Goal: Communication & Community: Answer question/provide support

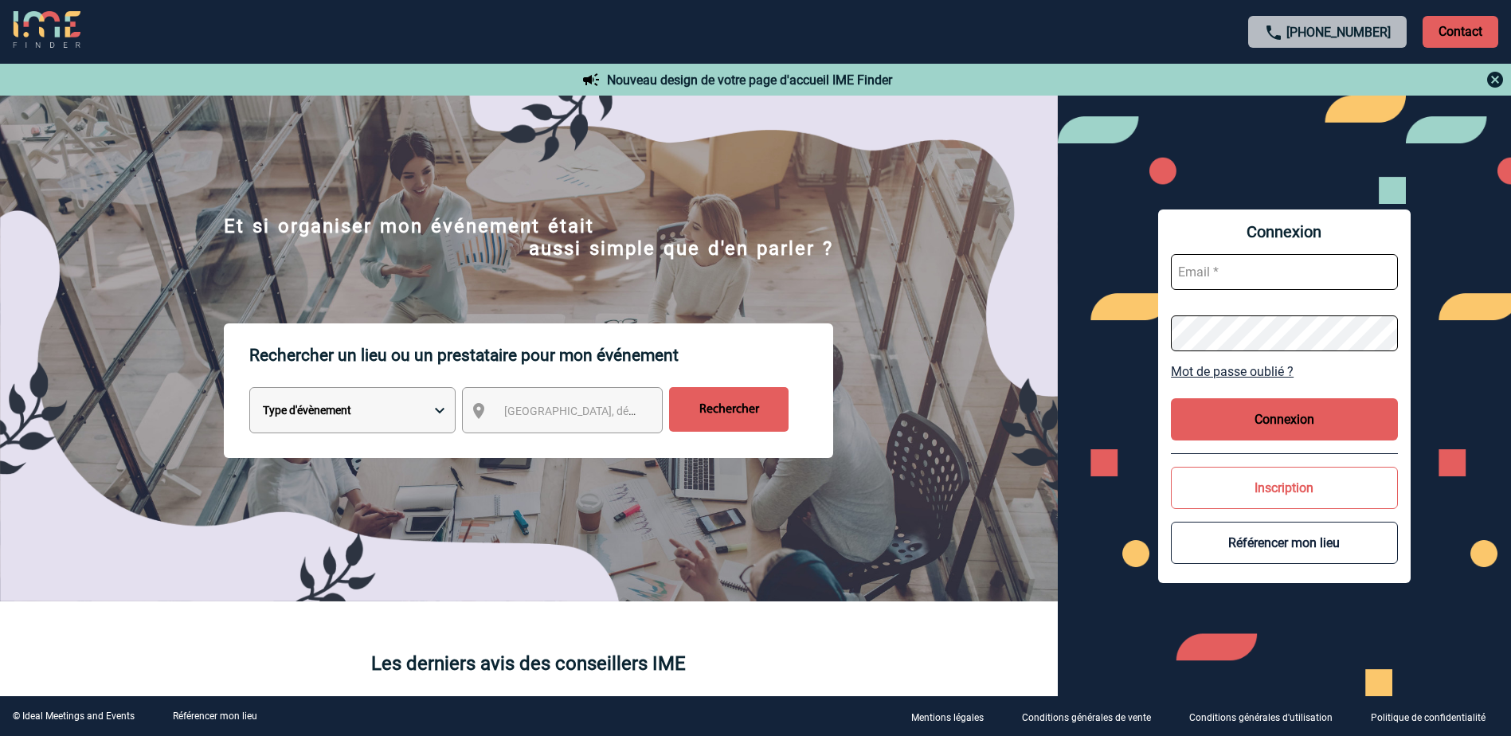
type input "[EMAIL_ADDRESS][PERSON_NAME][DOMAIN_NAME]"
click at [1247, 415] on button "Connexion" at bounding box center [1284, 419] width 227 height 42
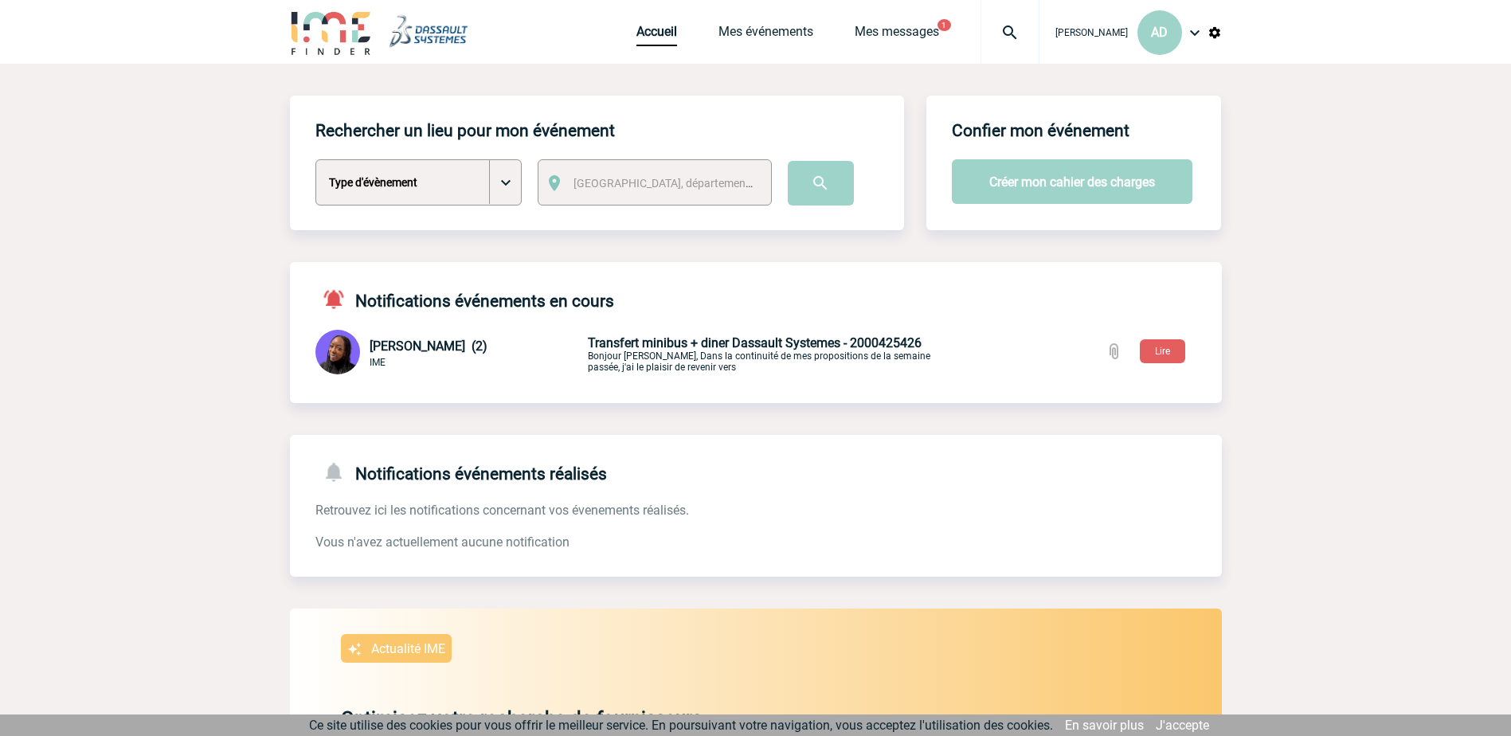
click at [586, 338] on div "Tabaski THIAM (2) IME 22/09/2025 à 11:25 Transfert minibus + diner Dassault Sys…" at bounding box center [756, 354] width 932 height 48
click at [593, 307] on h4 "Notifications événements en cours" at bounding box center [464, 299] width 299 height 23
click at [397, 297] on h4 "Notifications événements en cours" at bounding box center [464, 299] width 299 height 23
click at [406, 352] on span "Tabaski THIAM (2)" at bounding box center [429, 346] width 118 height 15
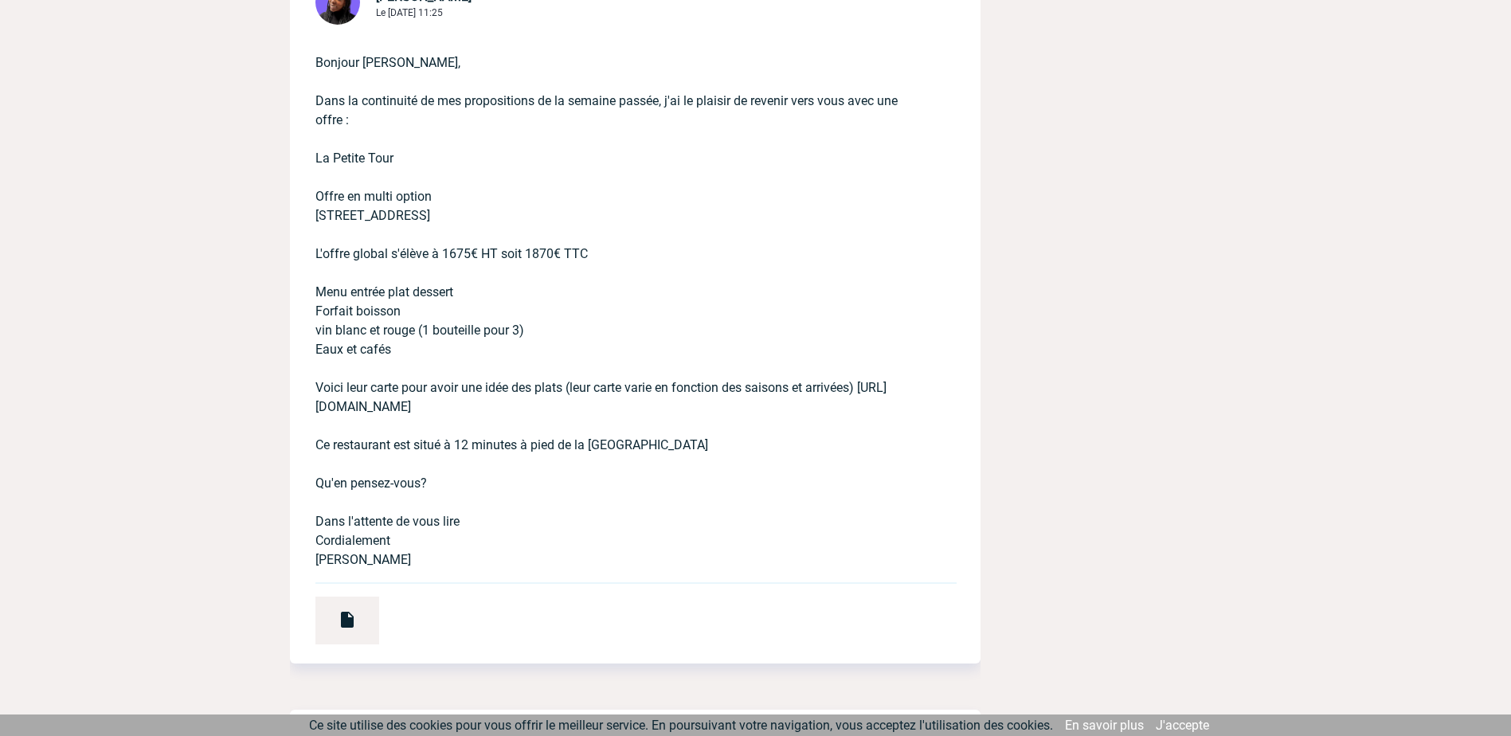
scroll to position [558, 0]
click at [334, 621] on div at bounding box center [347, 620] width 64 height 48
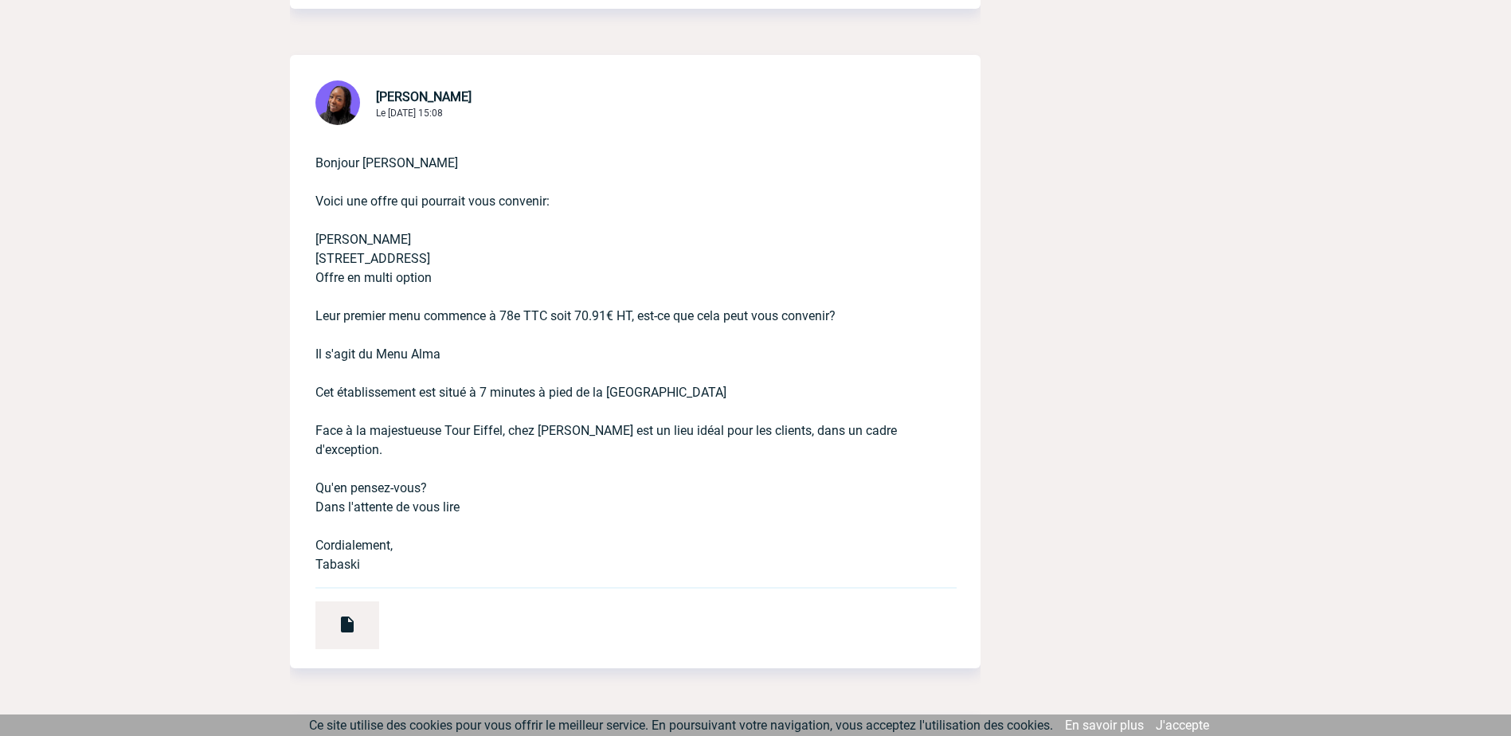
scroll to position [1274, 0]
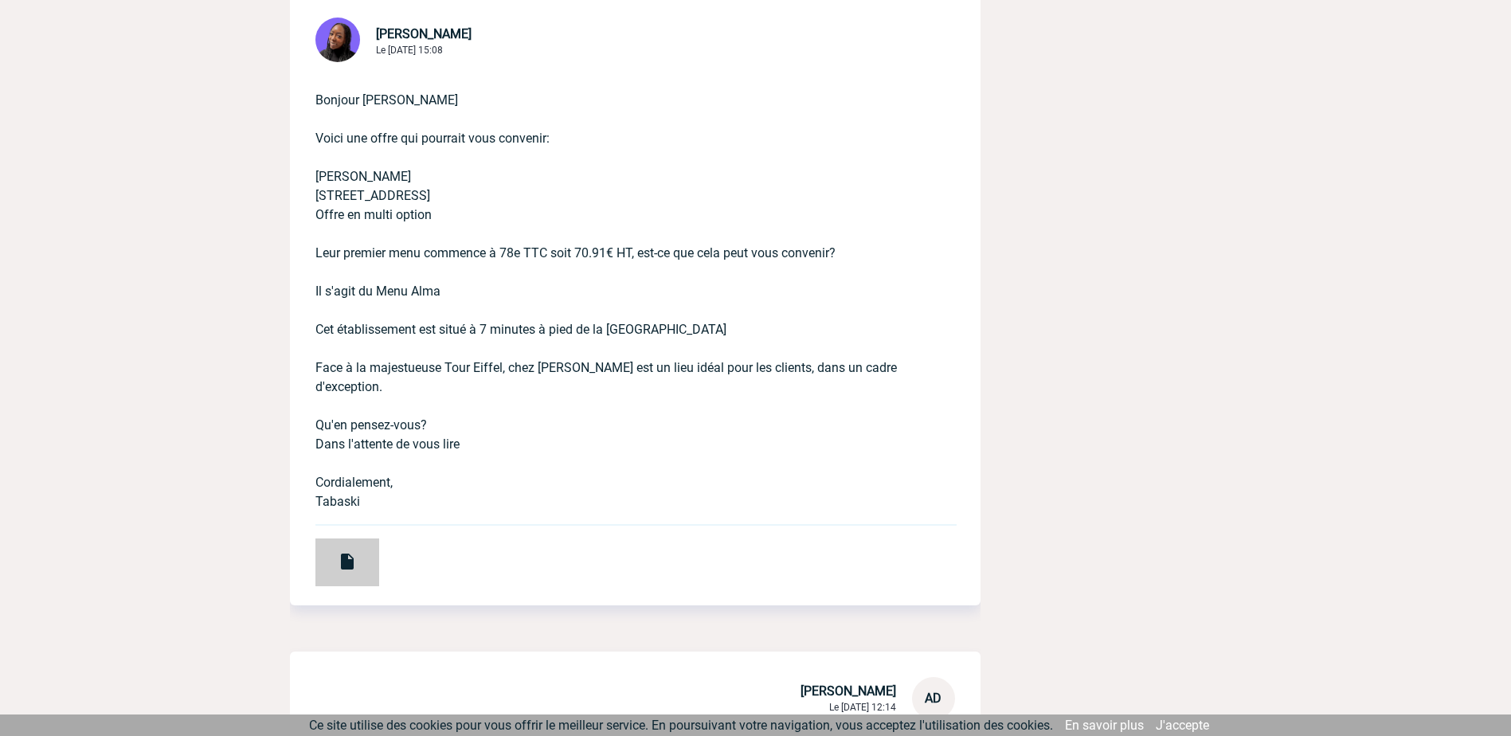
click at [350, 557] on img at bounding box center [347, 561] width 19 height 19
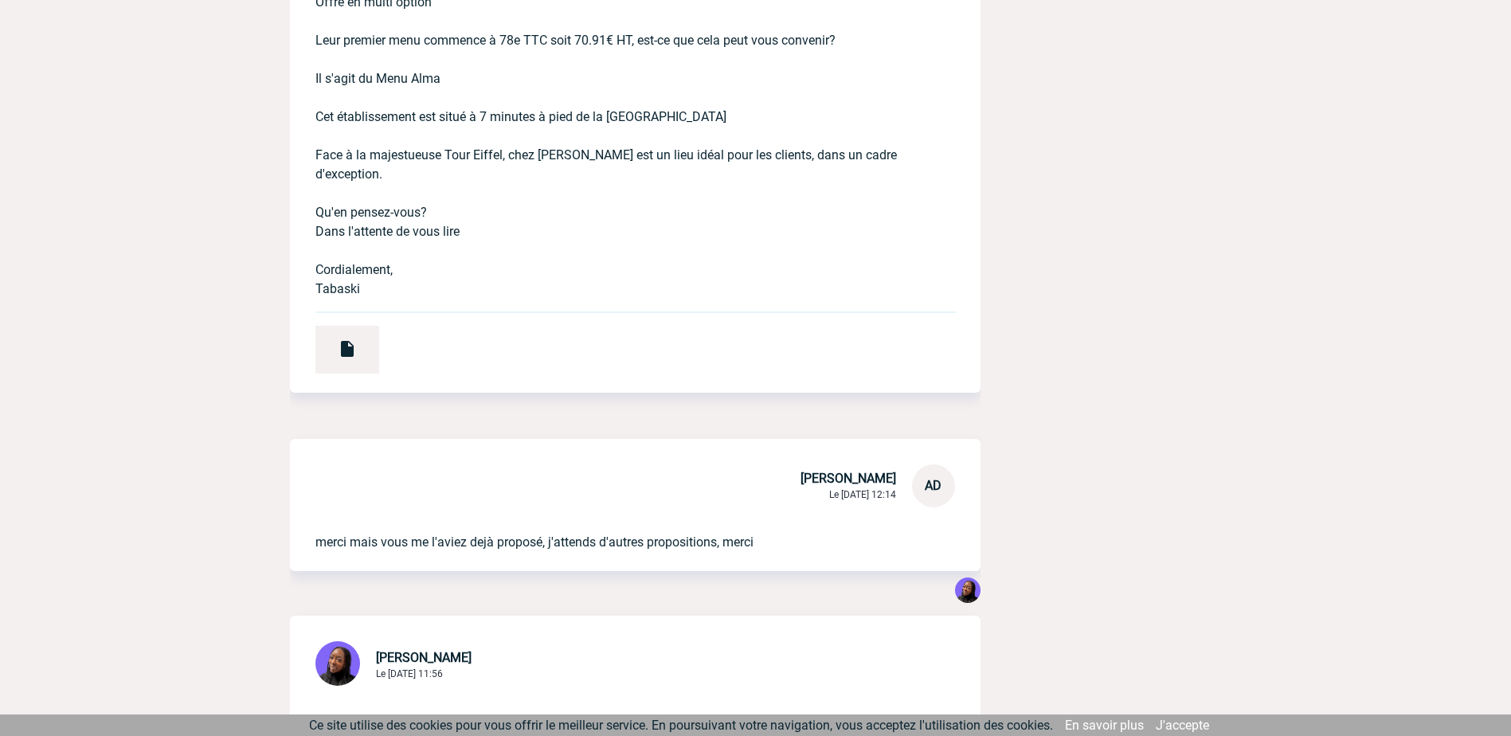
scroll to position [1513, 0]
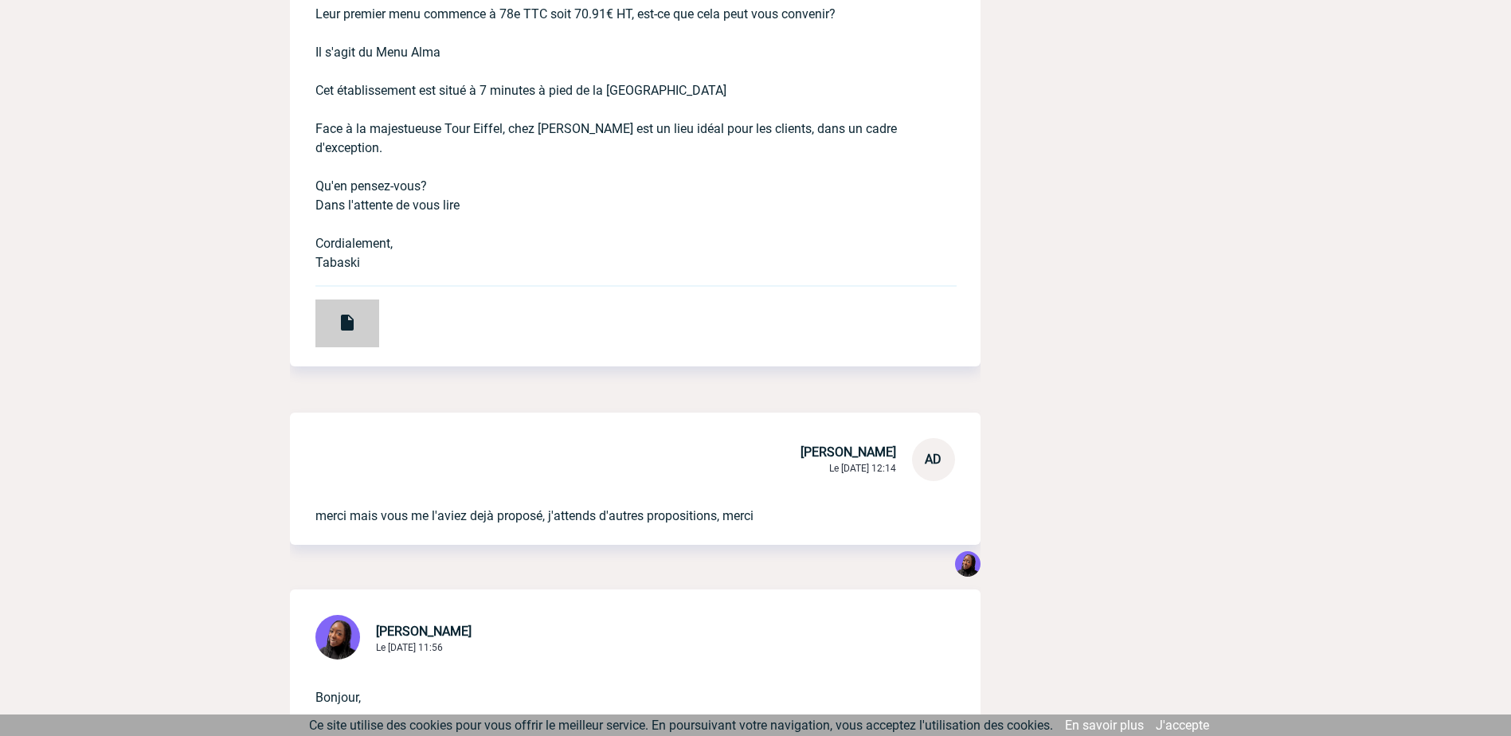
click at [335, 317] on div at bounding box center [347, 324] width 64 height 48
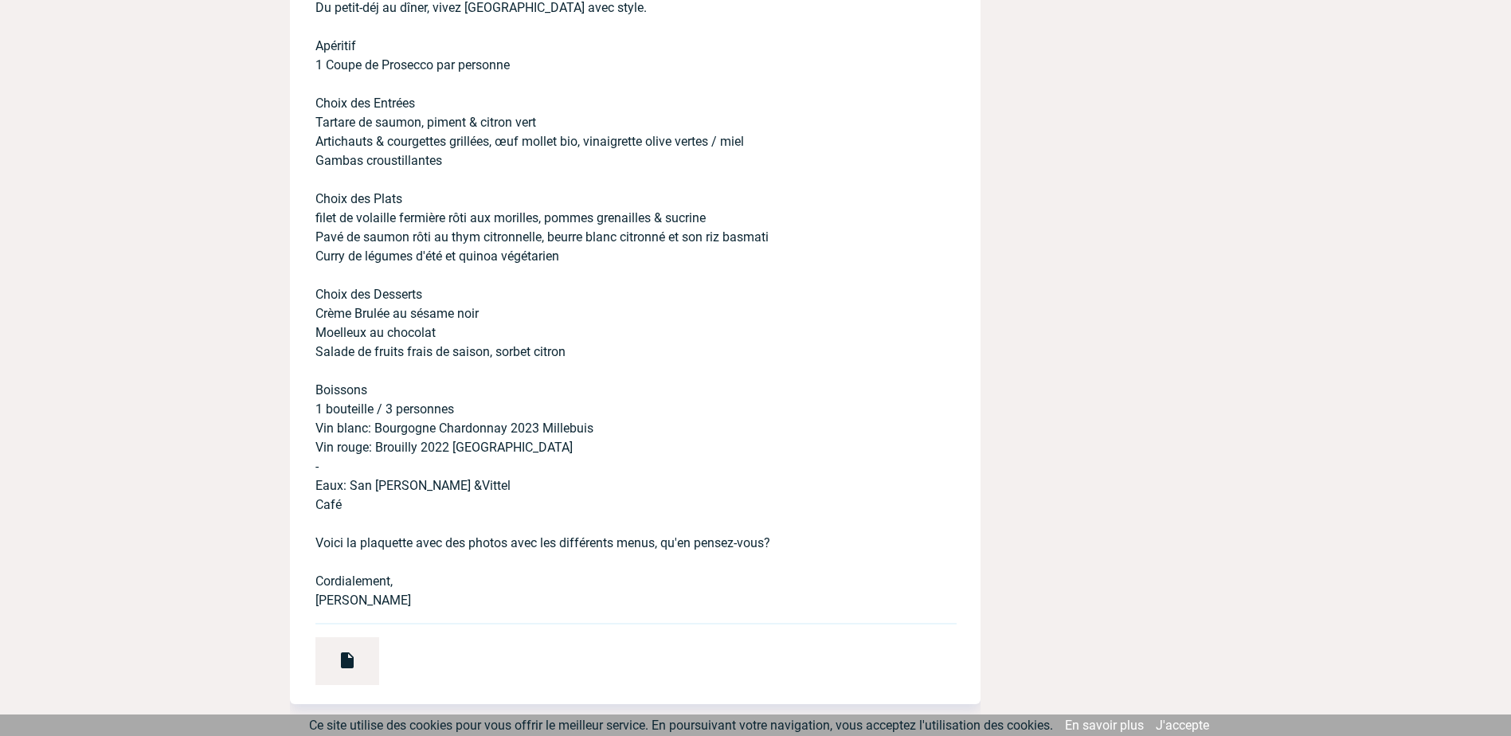
scroll to position [2549, 0]
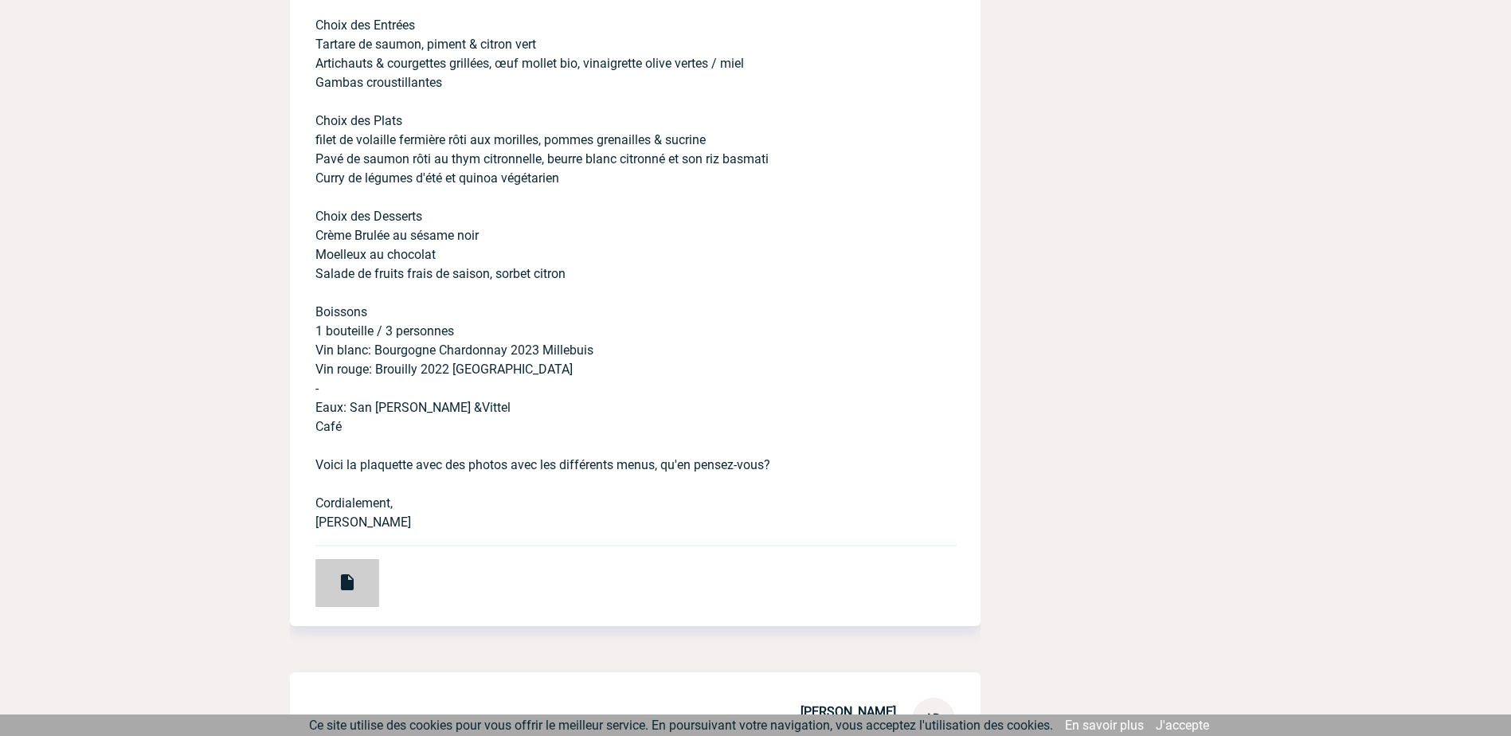
click at [359, 581] on div at bounding box center [347, 583] width 64 height 48
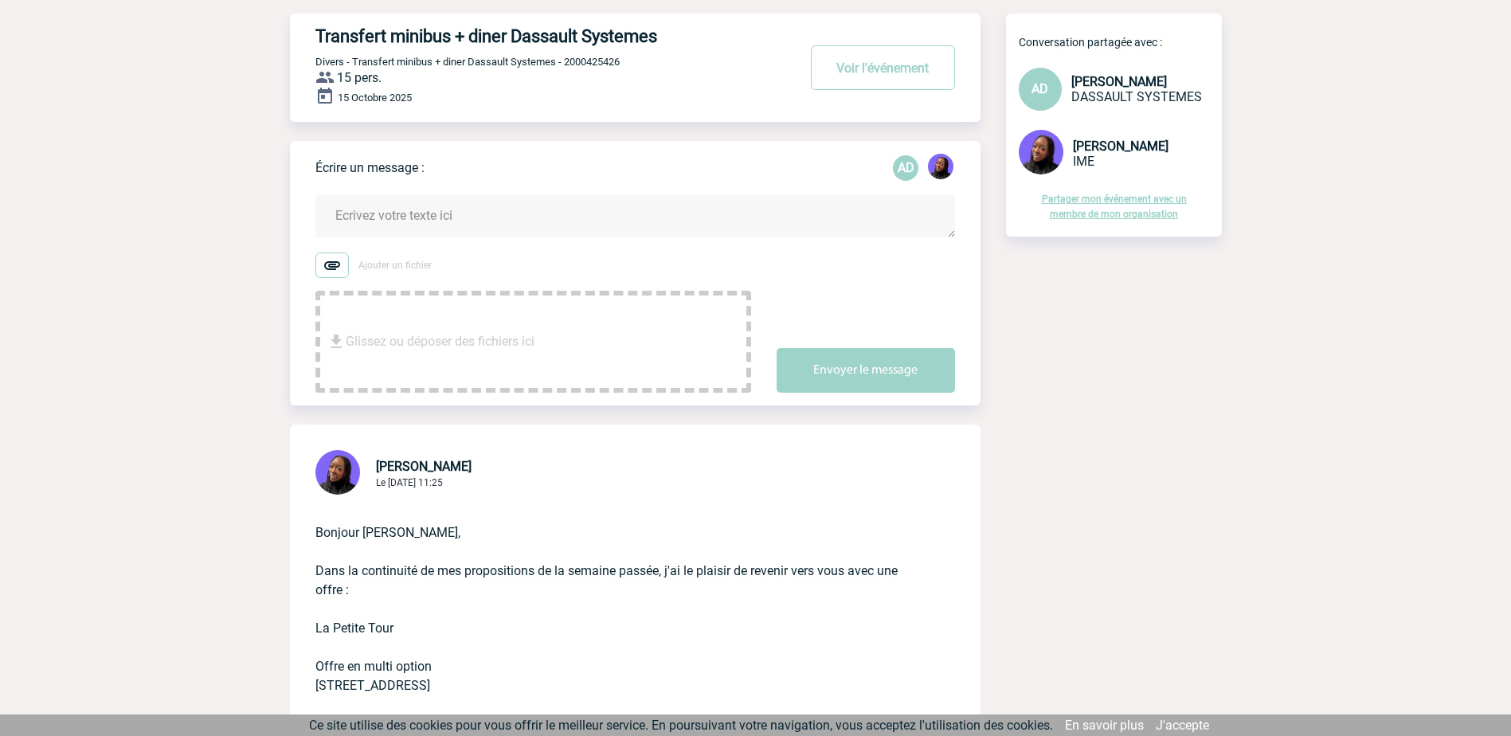
scroll to position [0, 0]
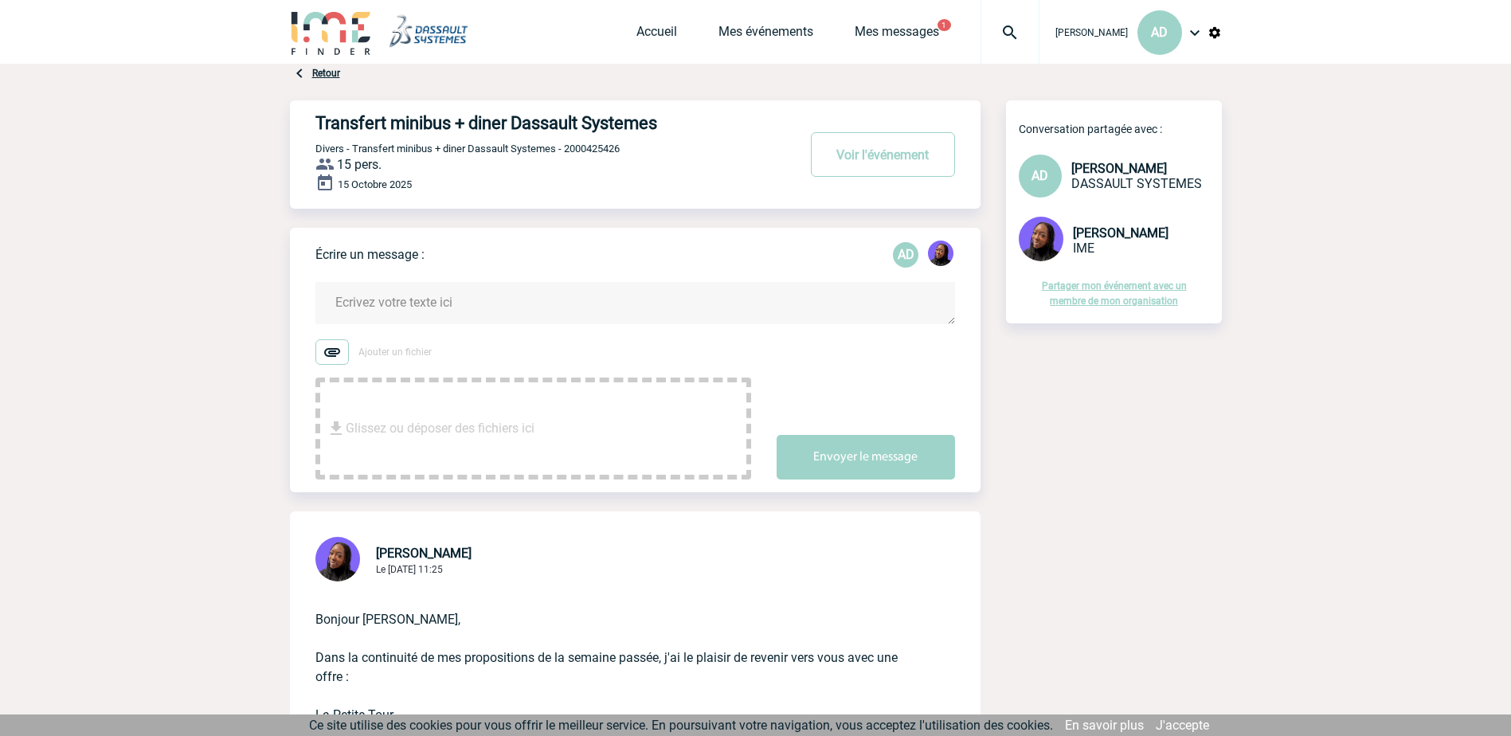
click at [469, 416] on span "Glissez ou déposer des fichiers ici" at bounding box center [440, 429] width 189 height 80
click at [425, 310] on textarea at bounding box center [635, 303] width 640 height 42
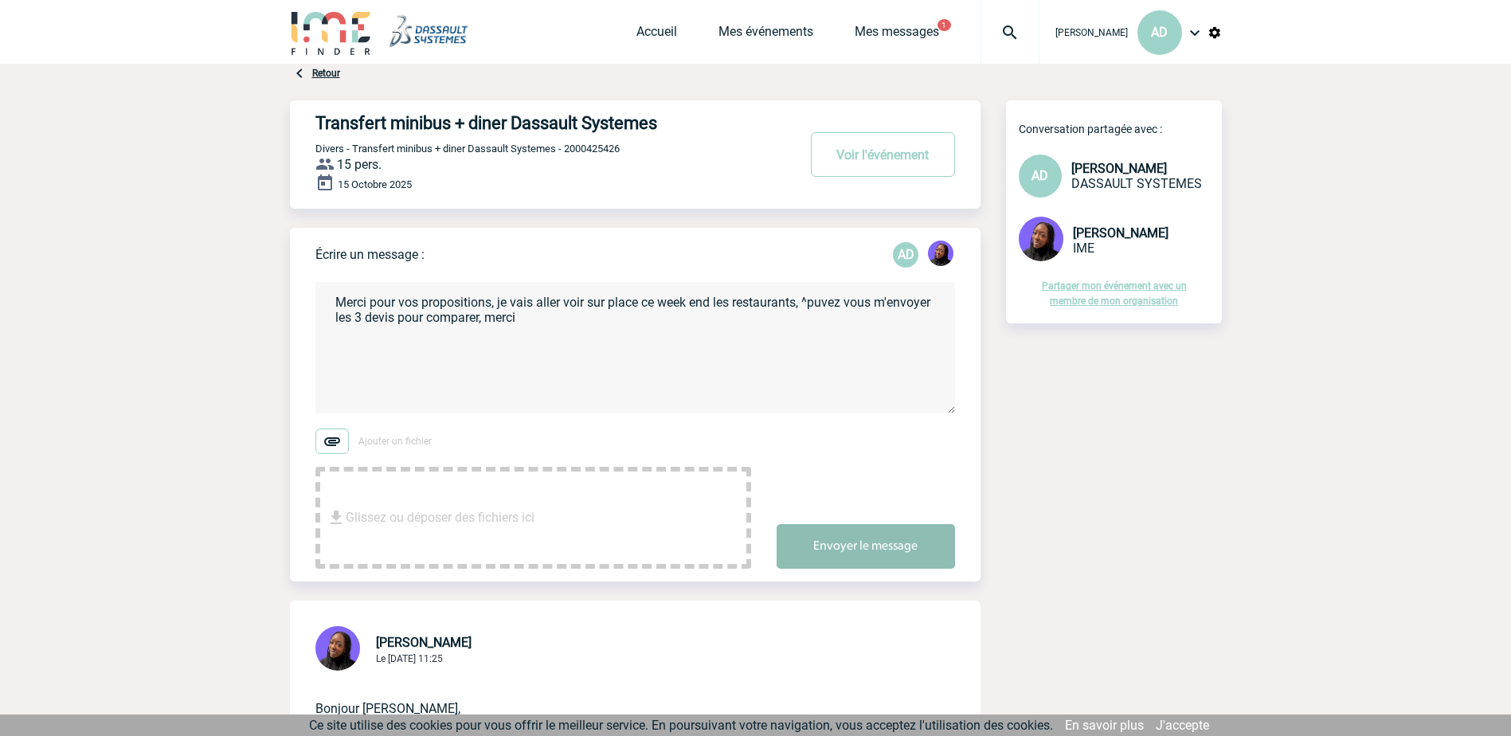
type textarea "Merci pour vos propositions, je vais aller voir sur place ce week end les resta…"
click at [936, 545] on button "Envoyer le message" at bounding box center [866, 546] width 178 height 45
